Goal: Find specific page/section: Find specific page/section

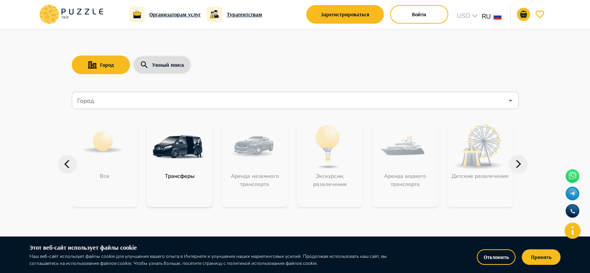
click at [175, 106] on input "Город" at bounding box center [290, 100] width 428 height 15
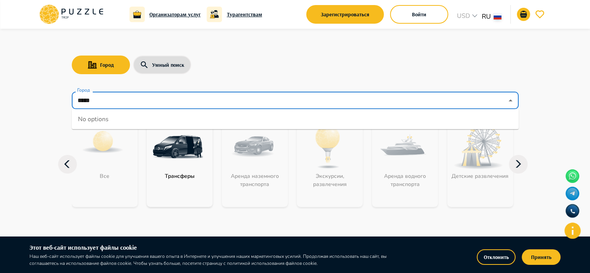
type input "******"
